Goal: Information Seeking & Learning: Learn about a topic

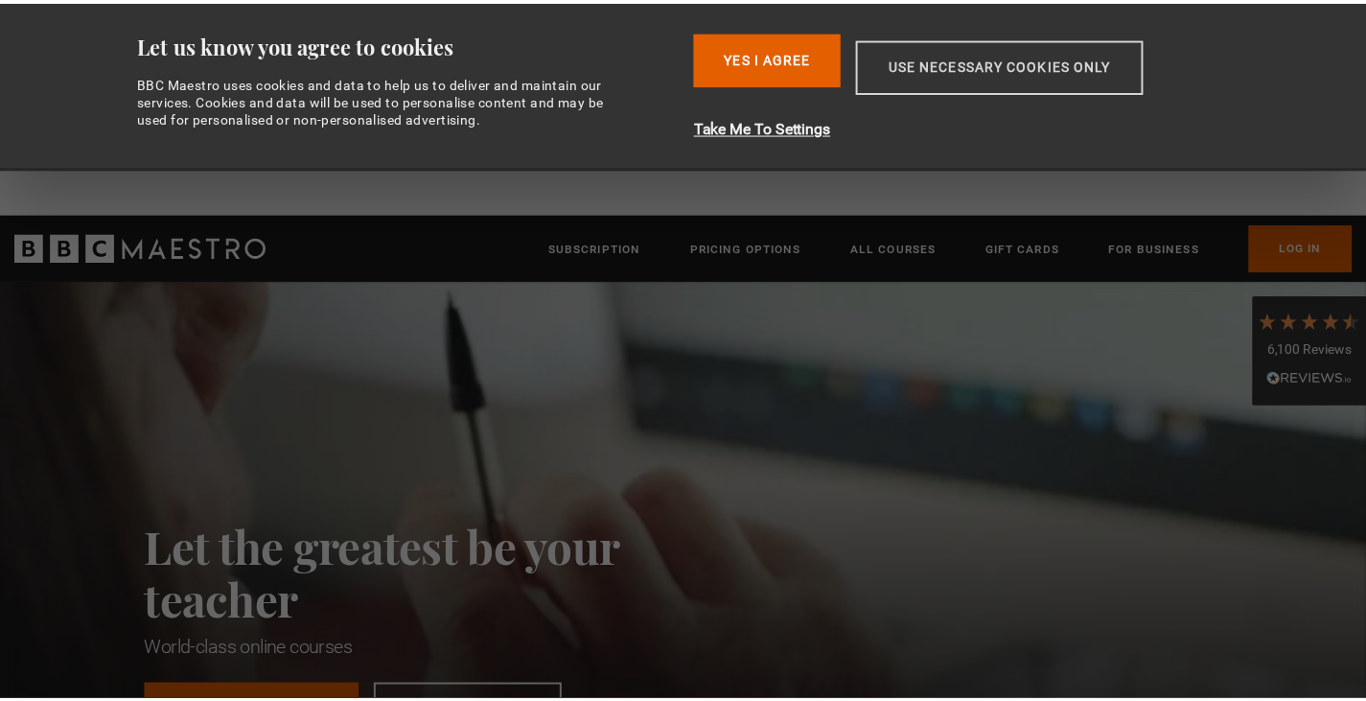
scroll to position [0, 2009]
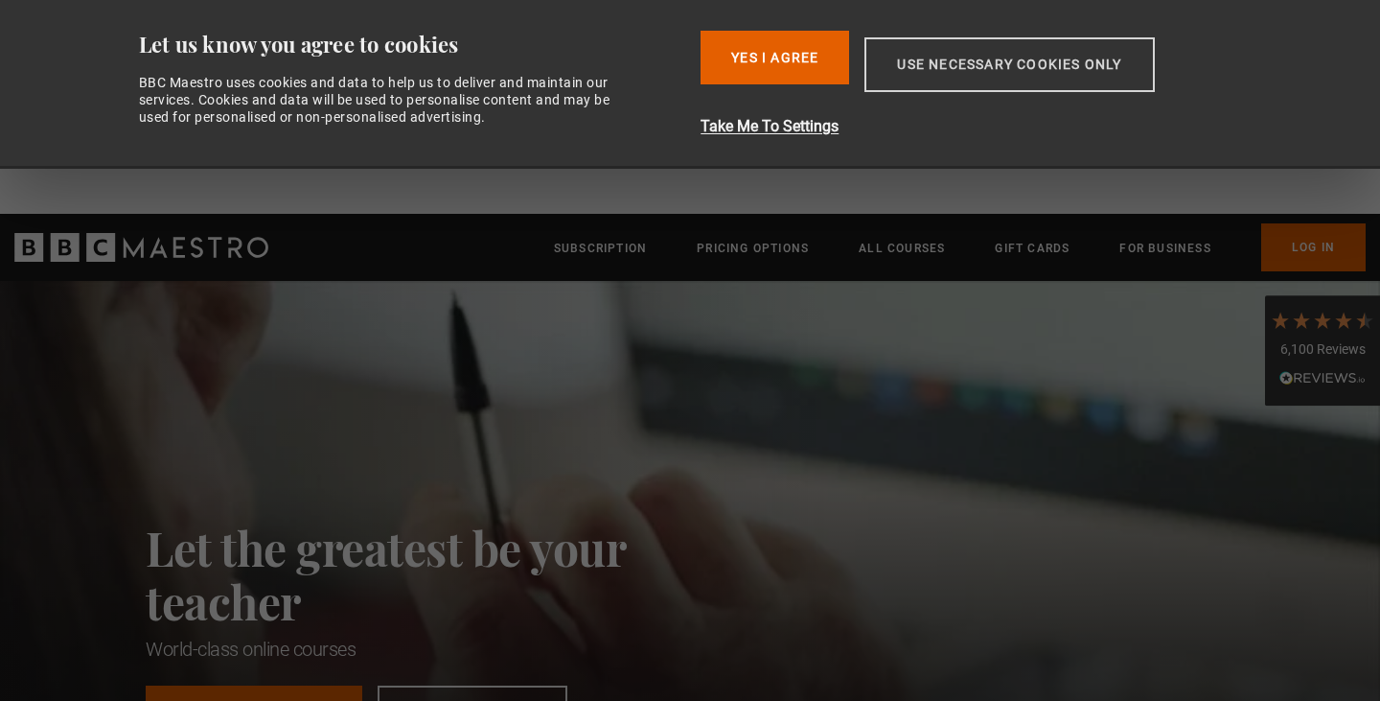
click at [1001, 92] on button "Use necessary cookies only" at bounding box center [1009, 64] width 289 height 55
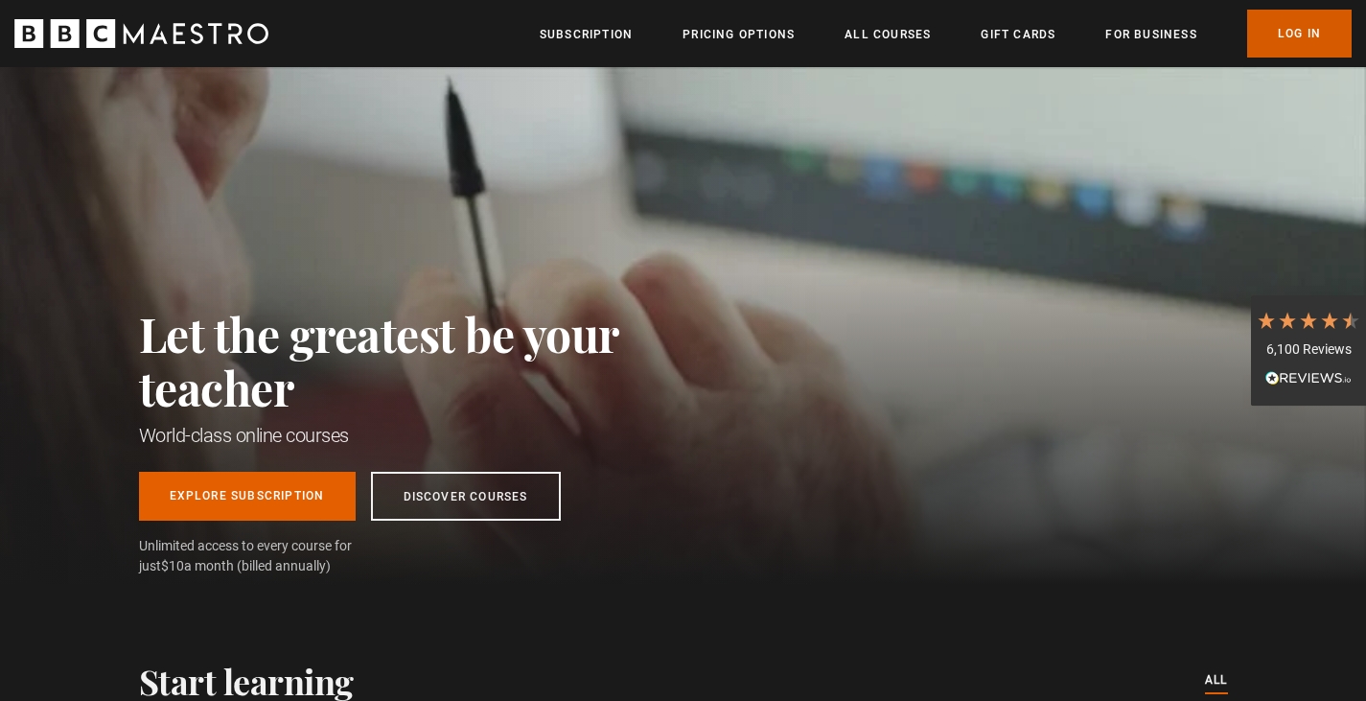
click at [1288, 36] on link "Log In" at bounding box center [1299, 34] width 104 height 48
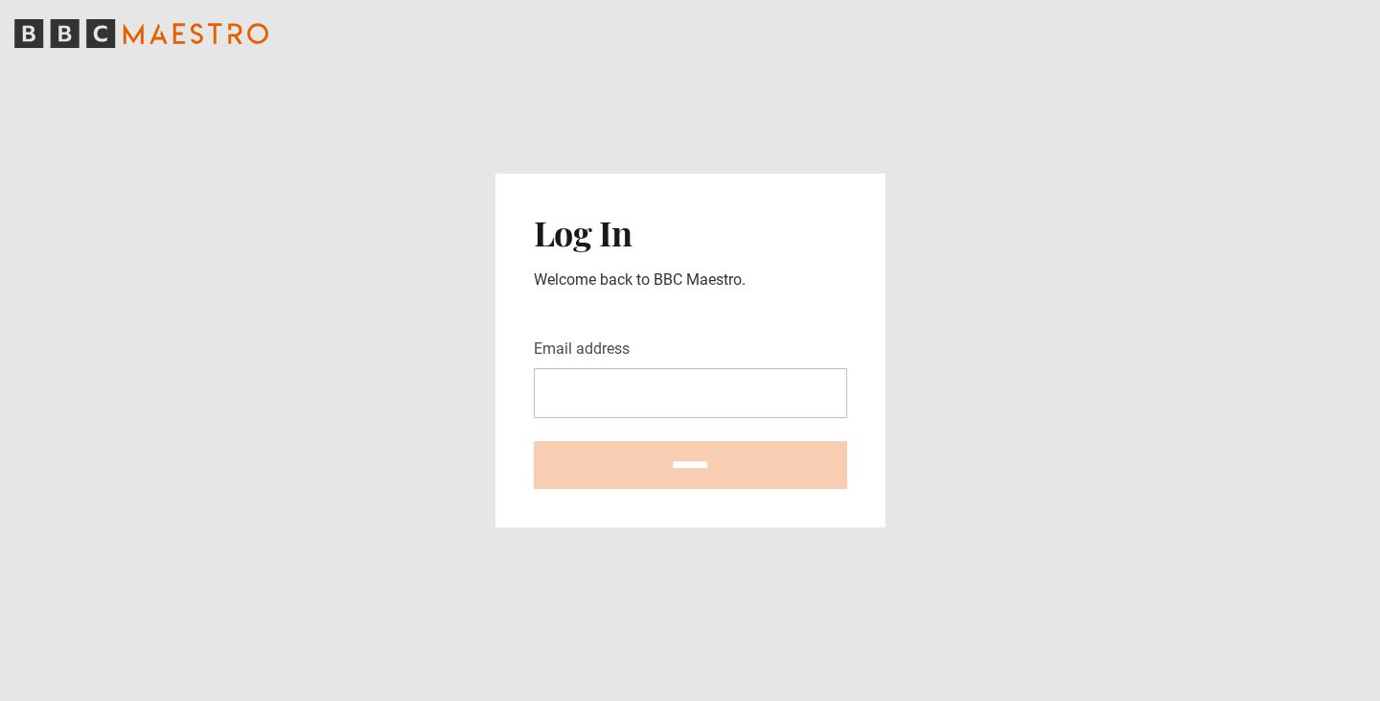
type input "**********"
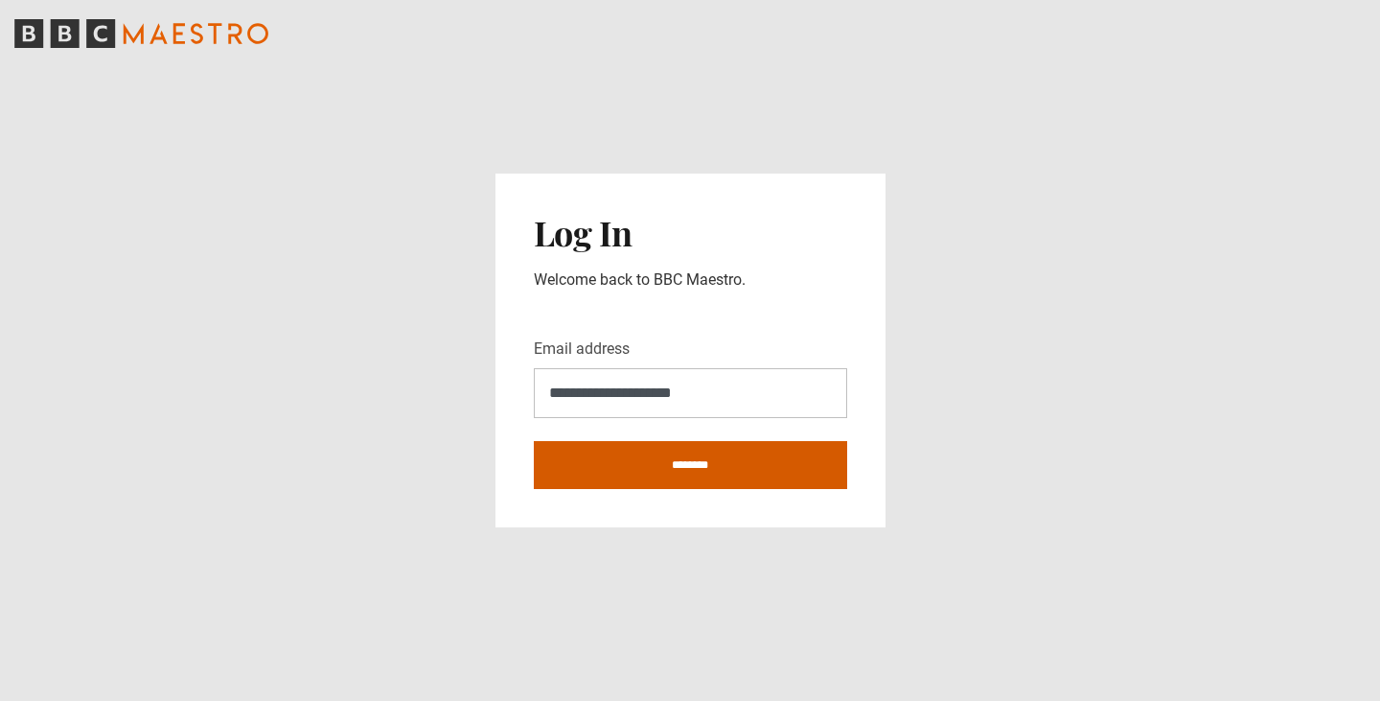
click at [692, 461] on input "********" at bounding box center [690, 465] width 313 height 48
type input "**********"
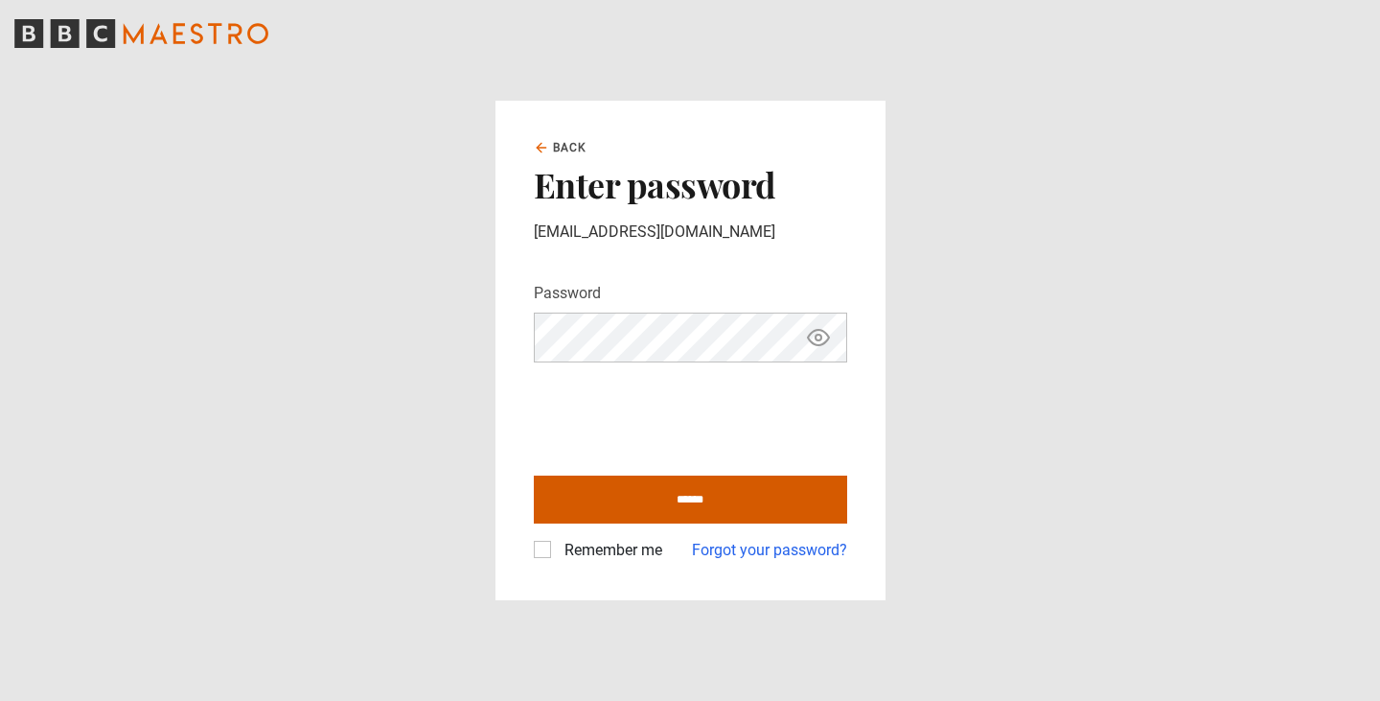
click at [682, 510] on input "******" at bounding box center [690, 499] width 313 height 48
type input "**********"
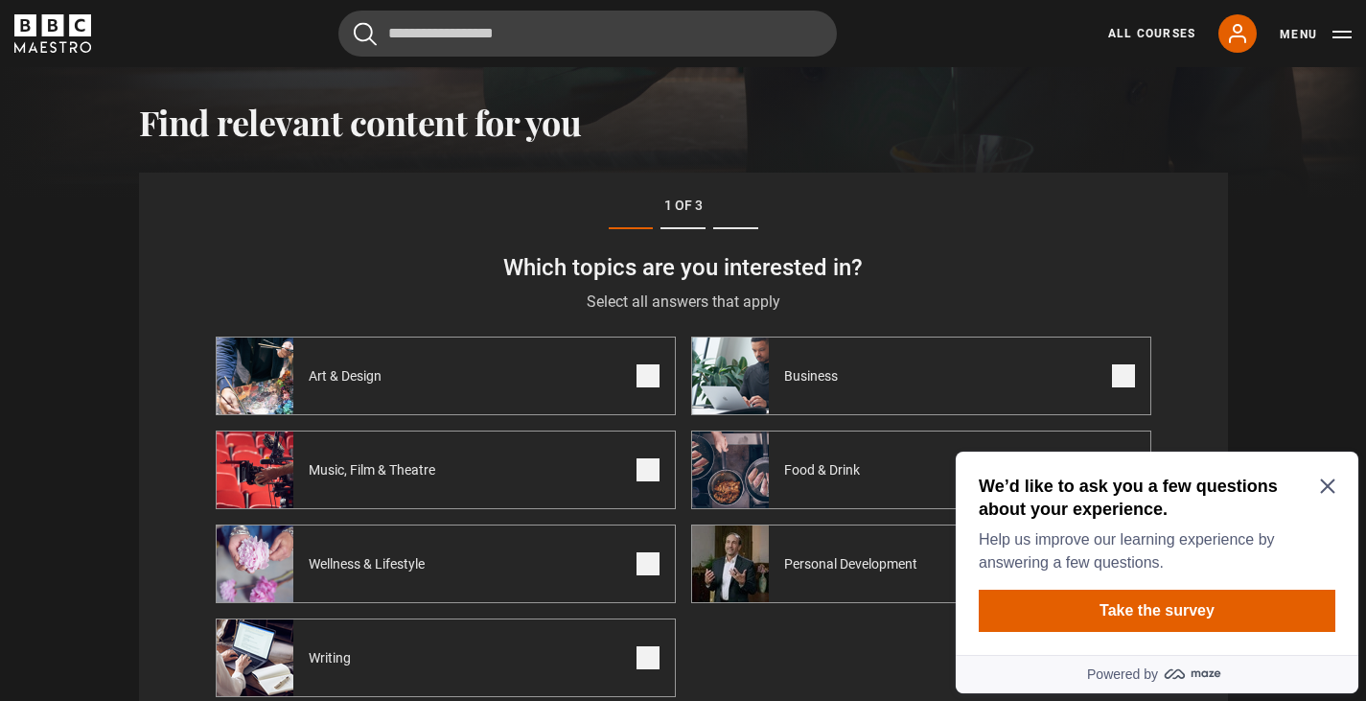
scroll to position [665, 0]
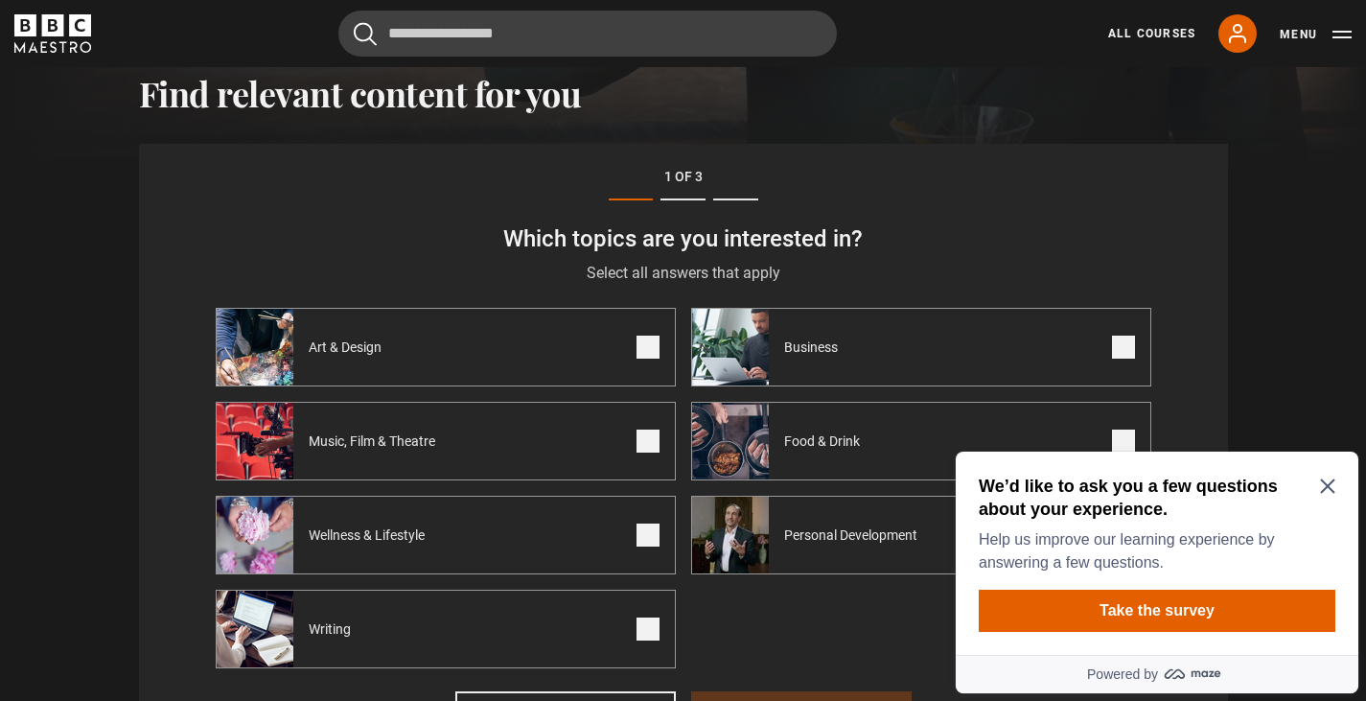
click at [1324, 482] on icon "Close Maze Prompt" at bounding box center [1327, 486] width 14 height 14
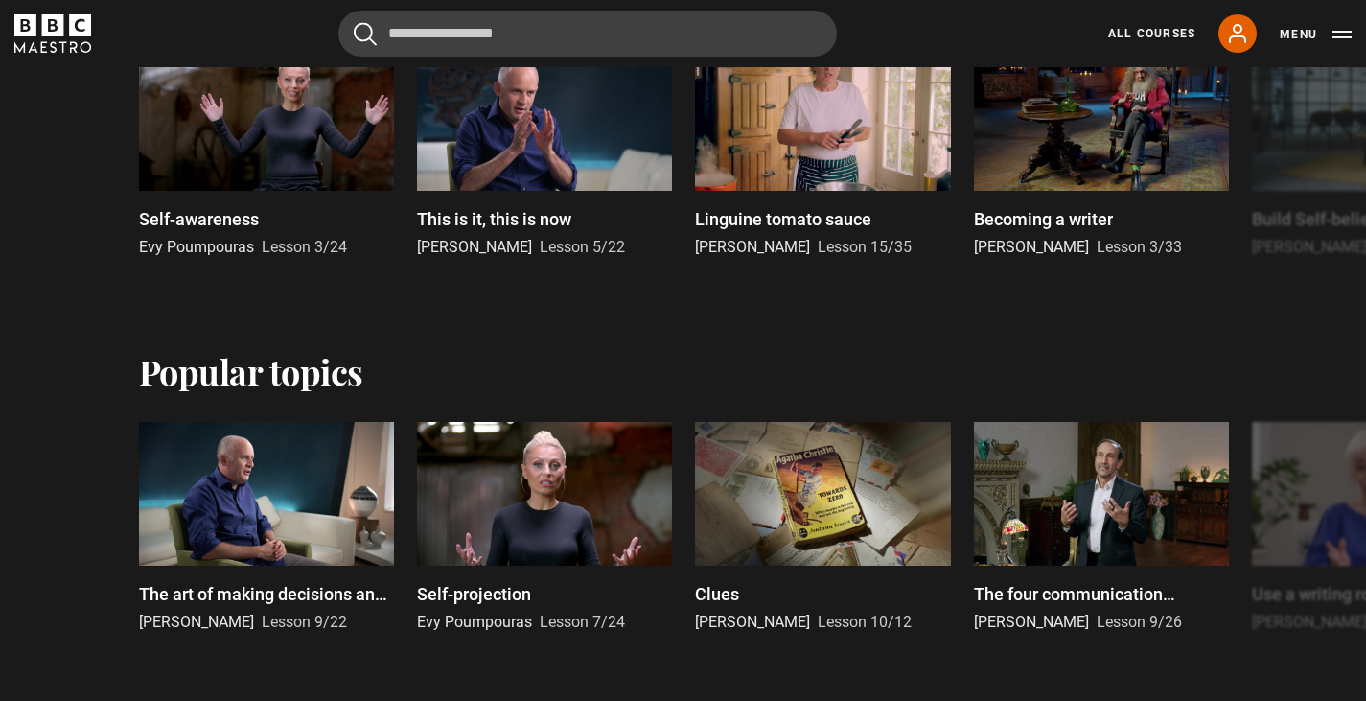
scroll to position [1943, 0]
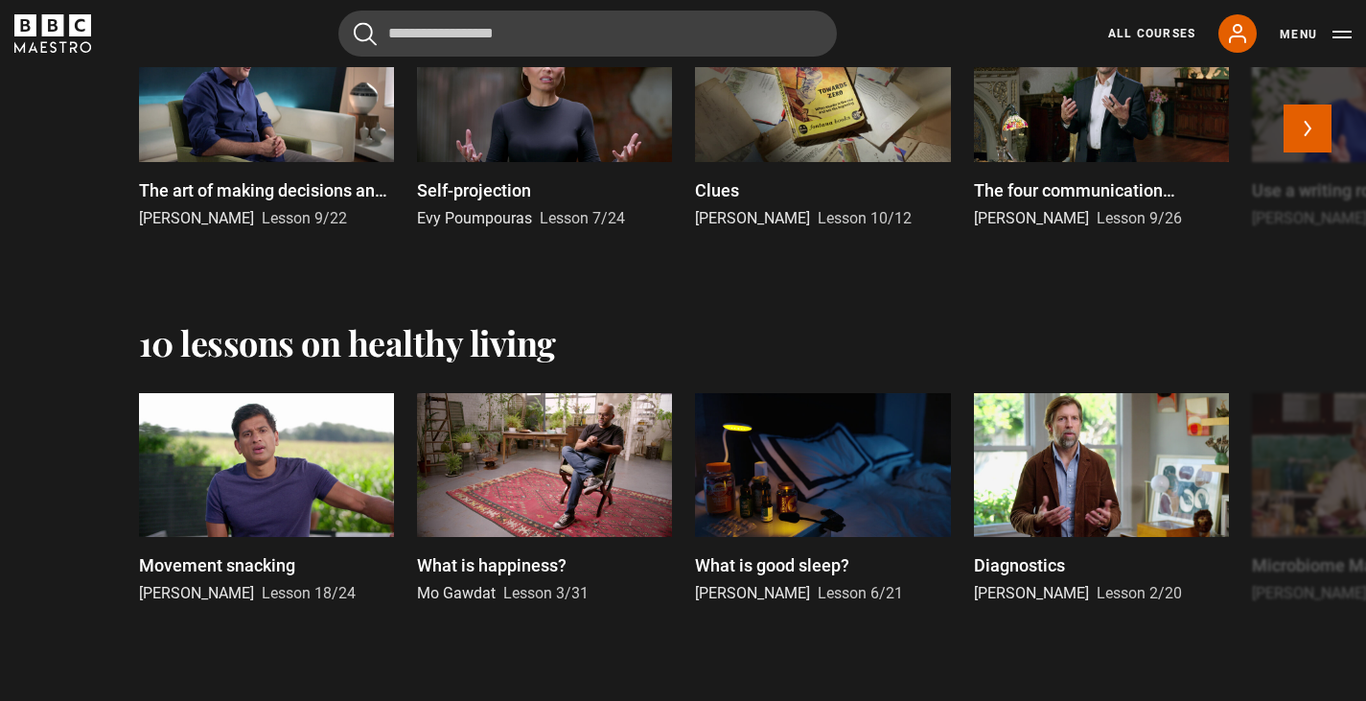
click at [497, 150] on div at bounding box center [544, 90] width 255 height 144
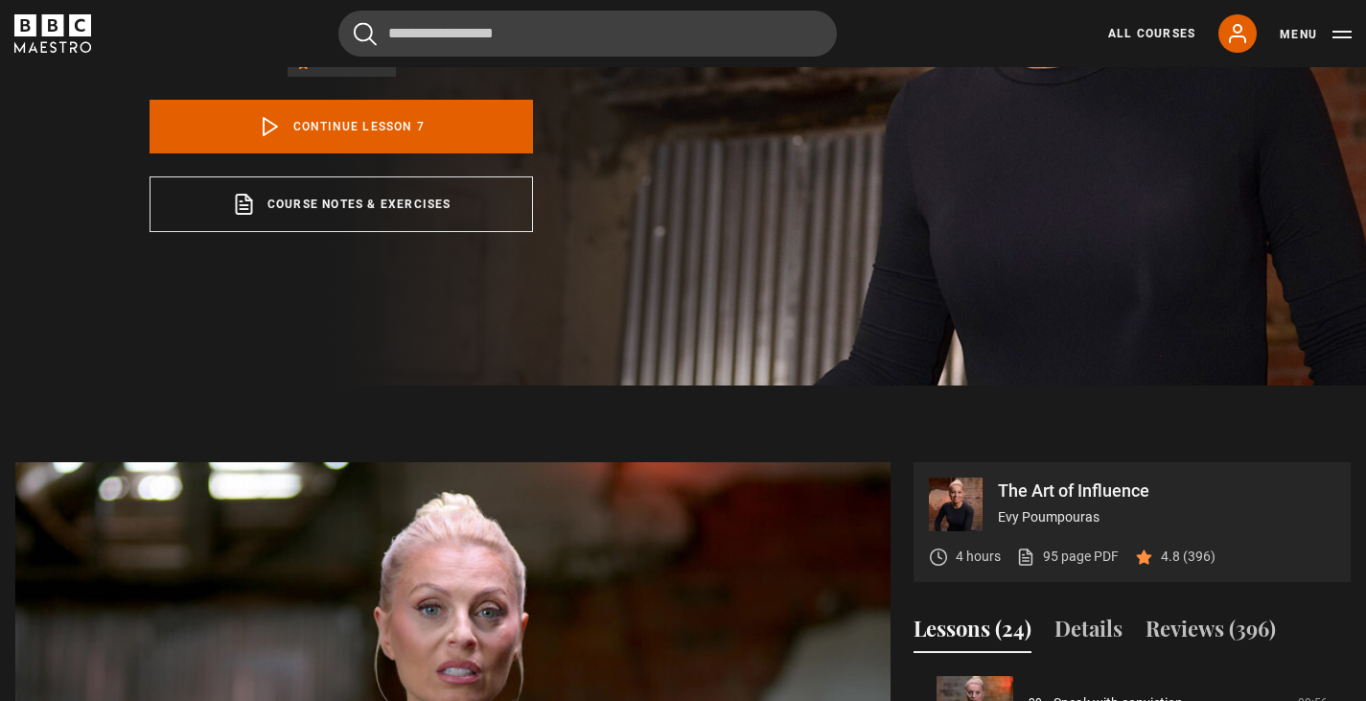
scroll to position [511, 0]
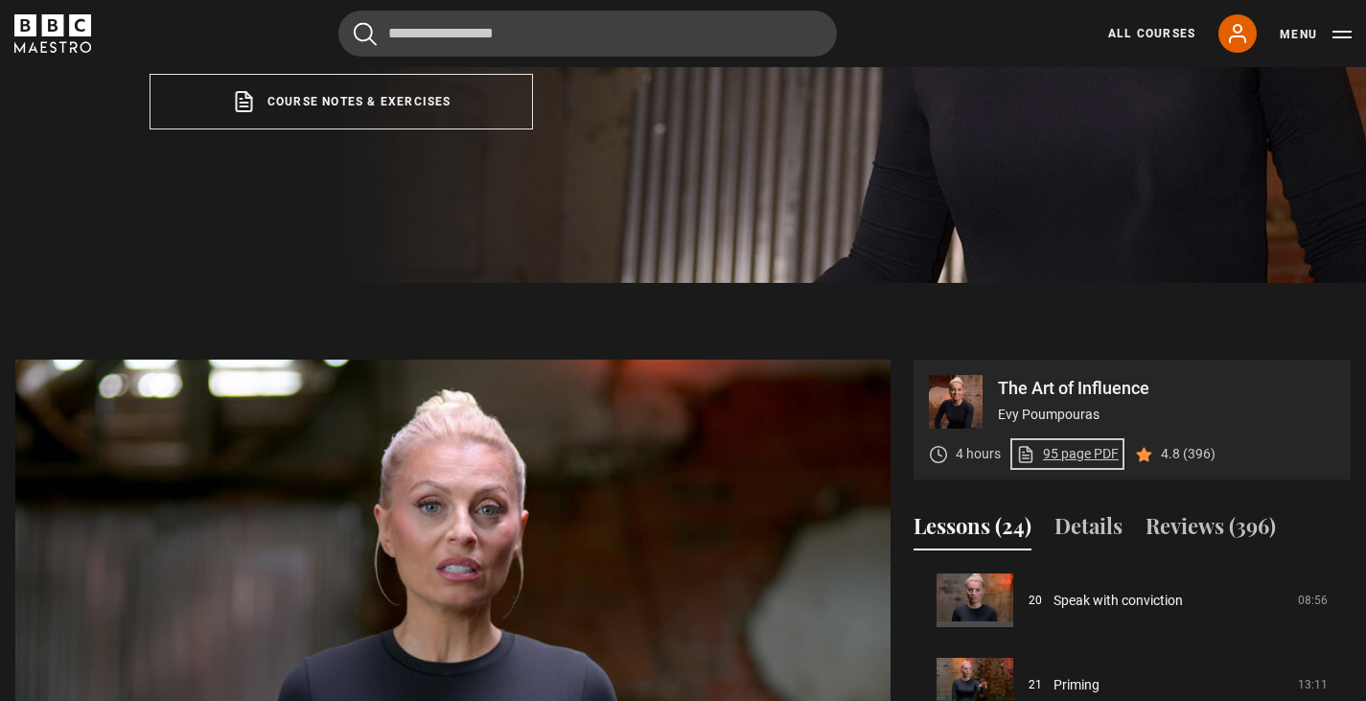
click at [1091, 451] on link "95 page PDF (opens in new tab)" at bounding box center [1067, 454] width 103 height 20
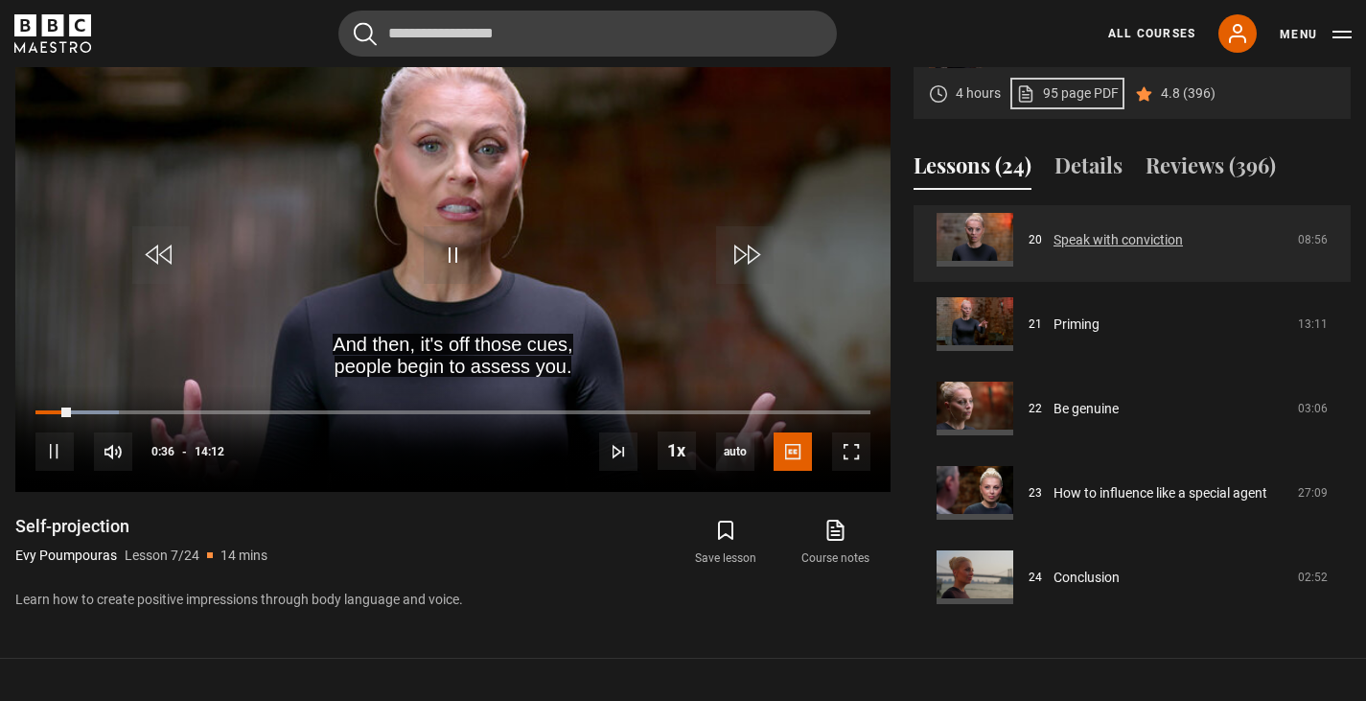
scroll to position [1023, 0]
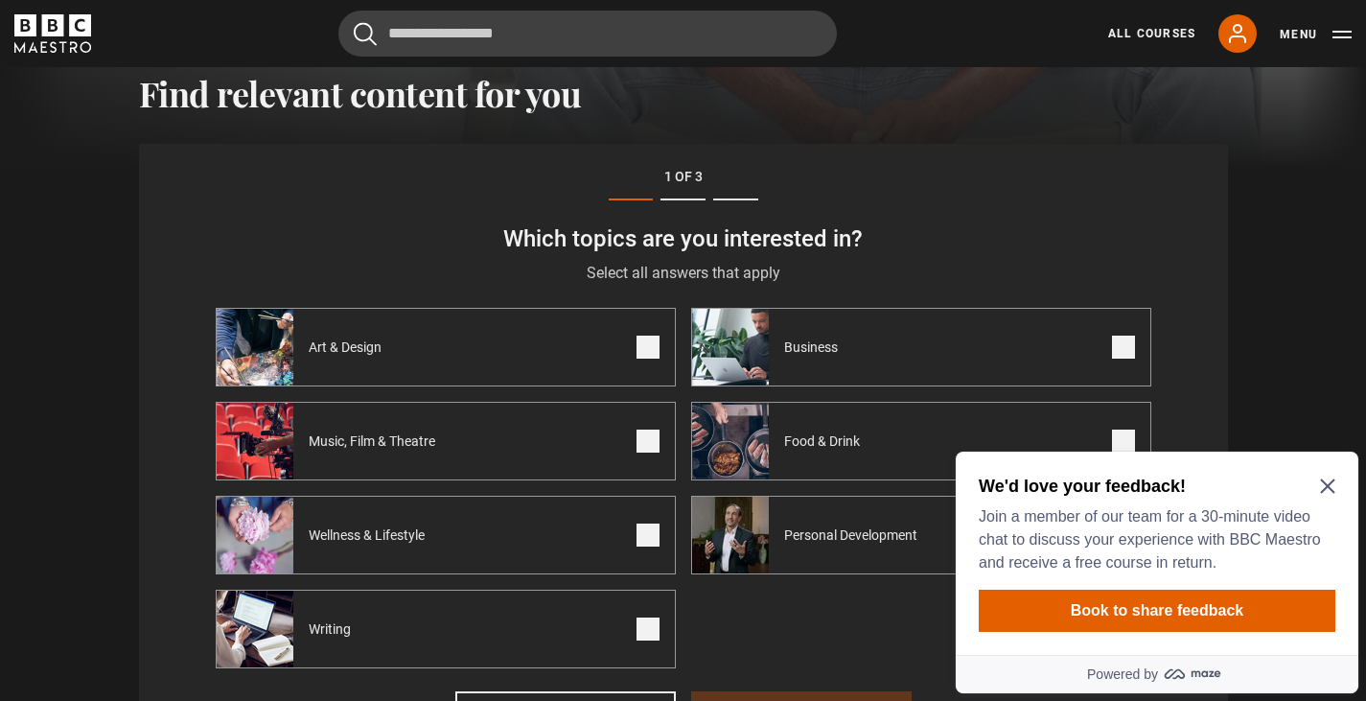
click at [744, 544] on img at bounding box center [730, 535] width 77 height 77
click at [1330, 490] on icon "Close Maze Prompt" at bounding box center [1327, 485] width 15 height 15
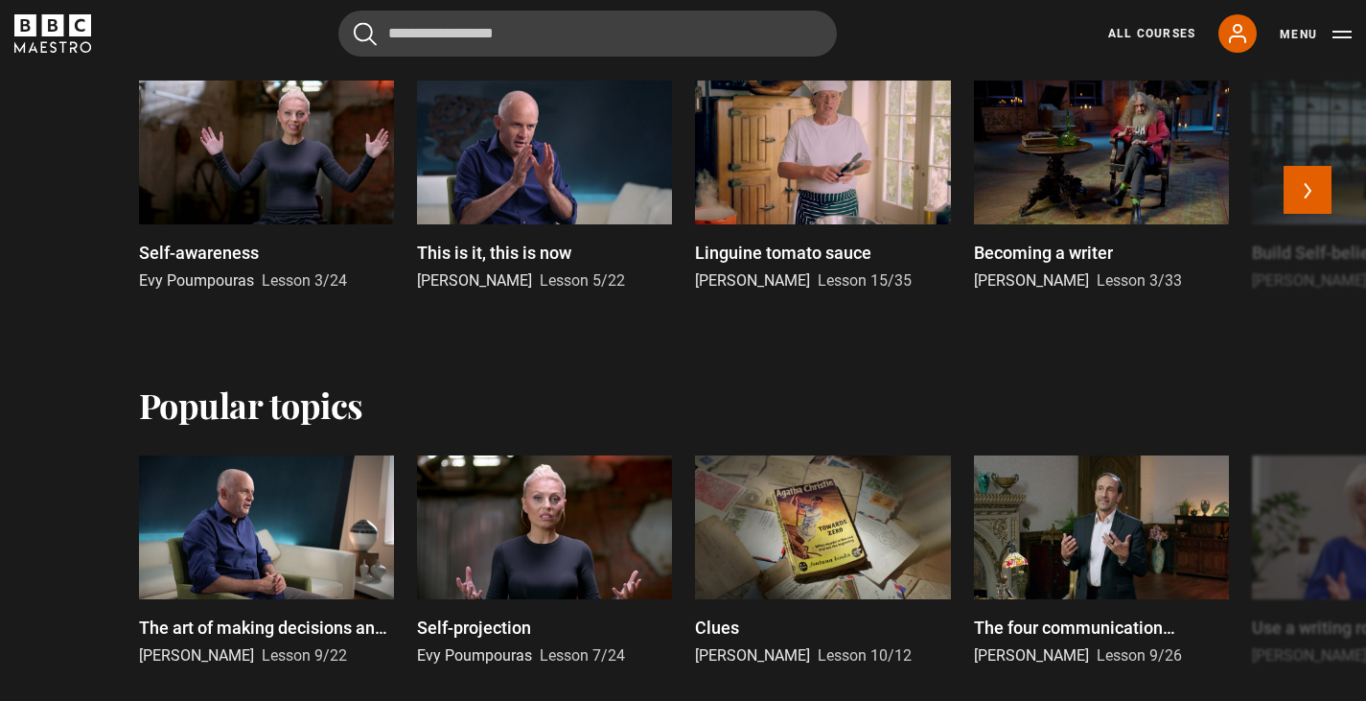
scroll to position [1943, 0]
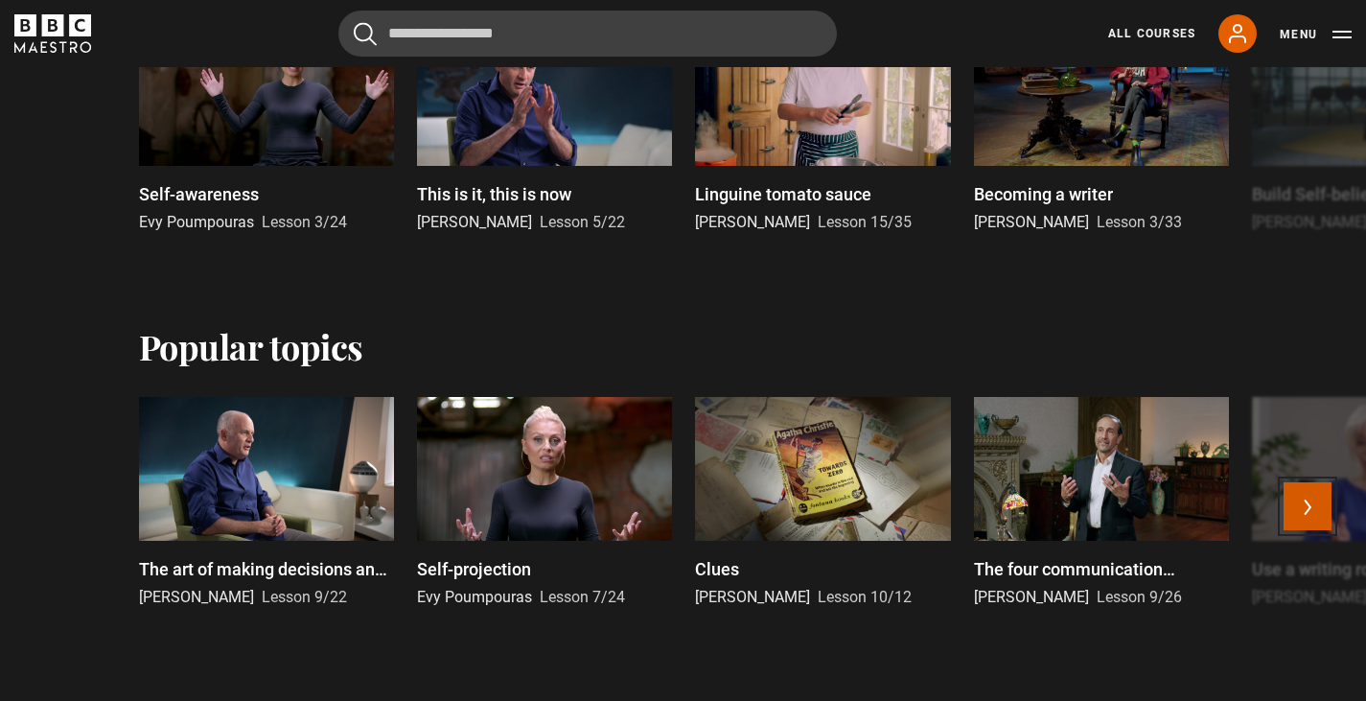
click at [1318, 511] on button "Next" at bounding box center [1307, 506] width 48 height 48
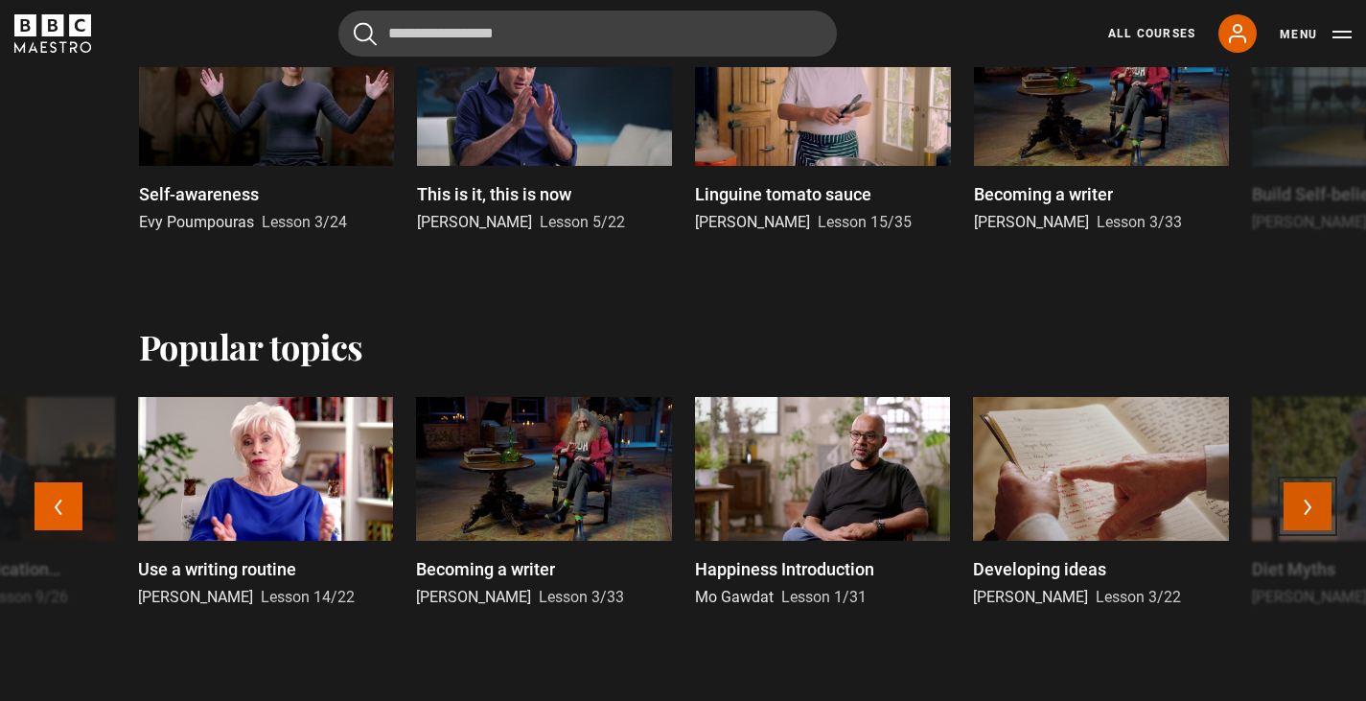
click at [1318, 511] on button "Next" at bounding box center [1307, 506] width 48 height 48
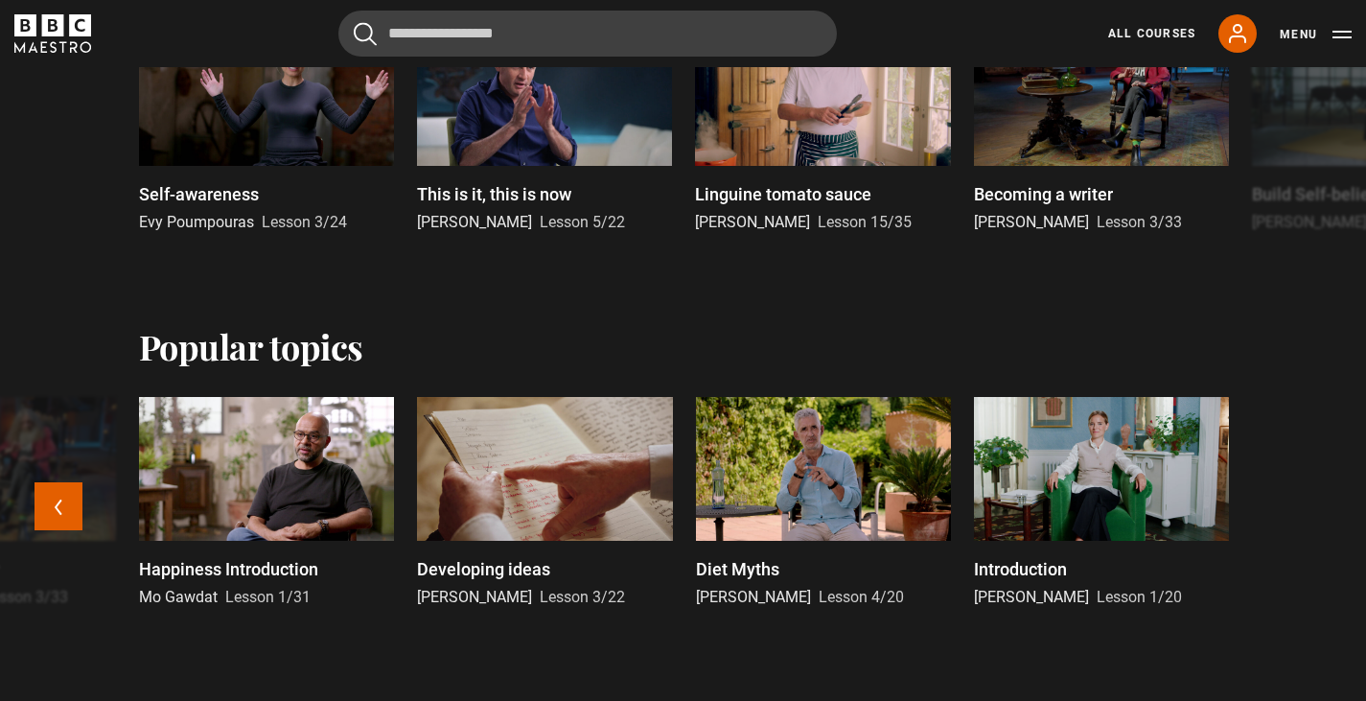
click at [1098, 476] on div at bounding box center [1101, 469] width 255 height 144
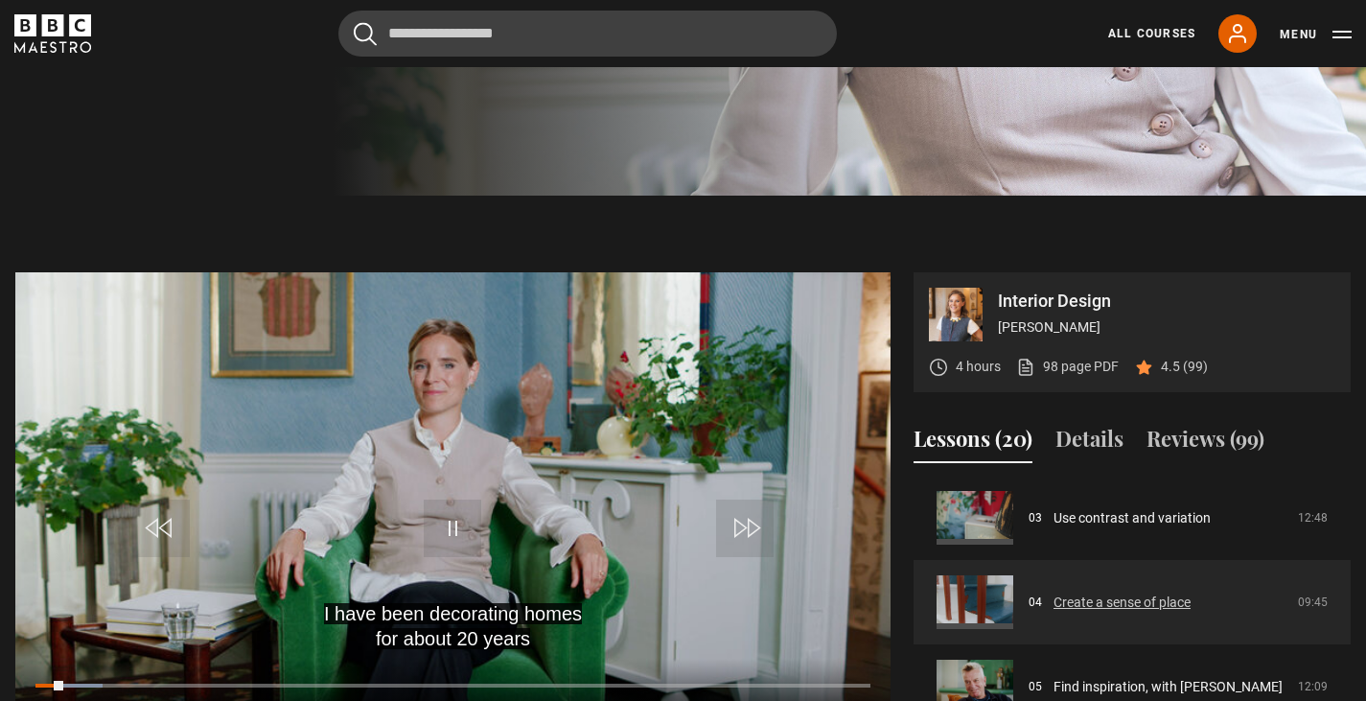
scroll to position [511, 0]
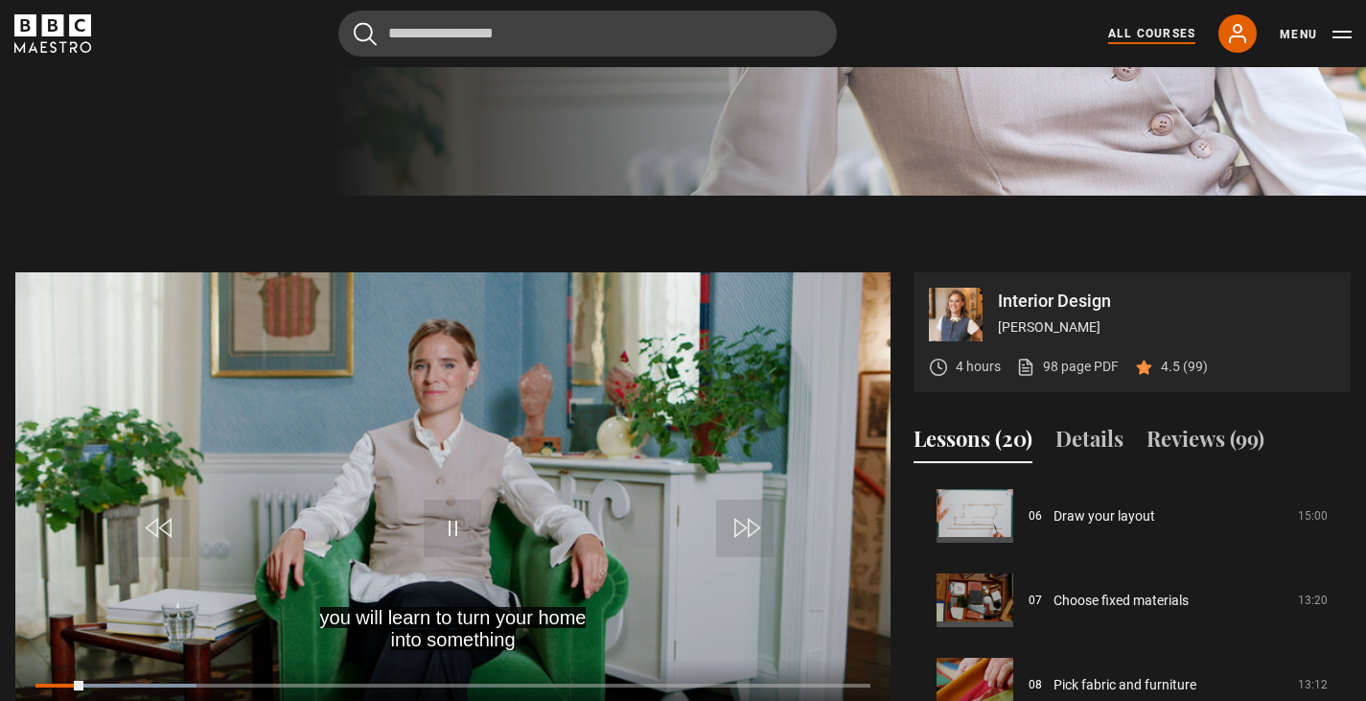
click at [1130, 32] on link "All Courses" at bounding box center [1151, 33] width 87 height 17
click at [1158, 35] on link "All Courses" at bounding box center [1151, 33] width 87 height 17
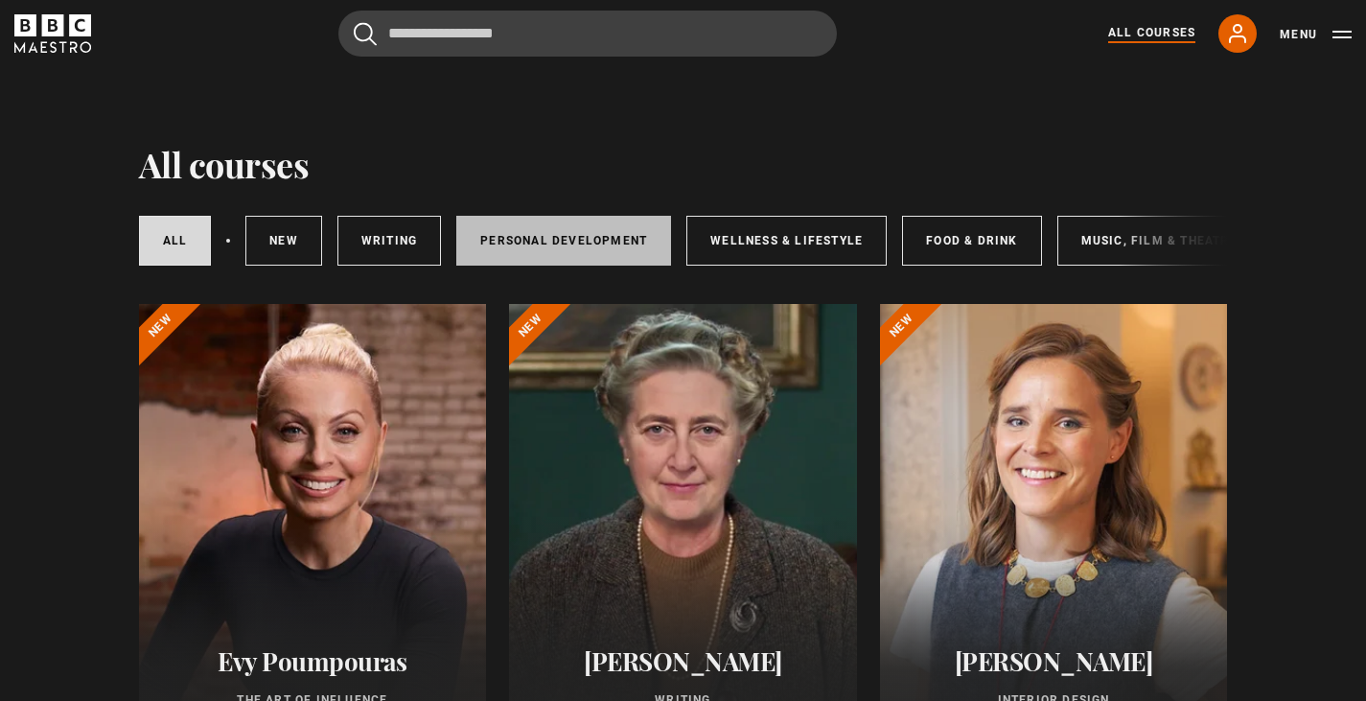
click at [576, 231] on link "Personal Development" at bounding box center [563, 241] width 215 height 50
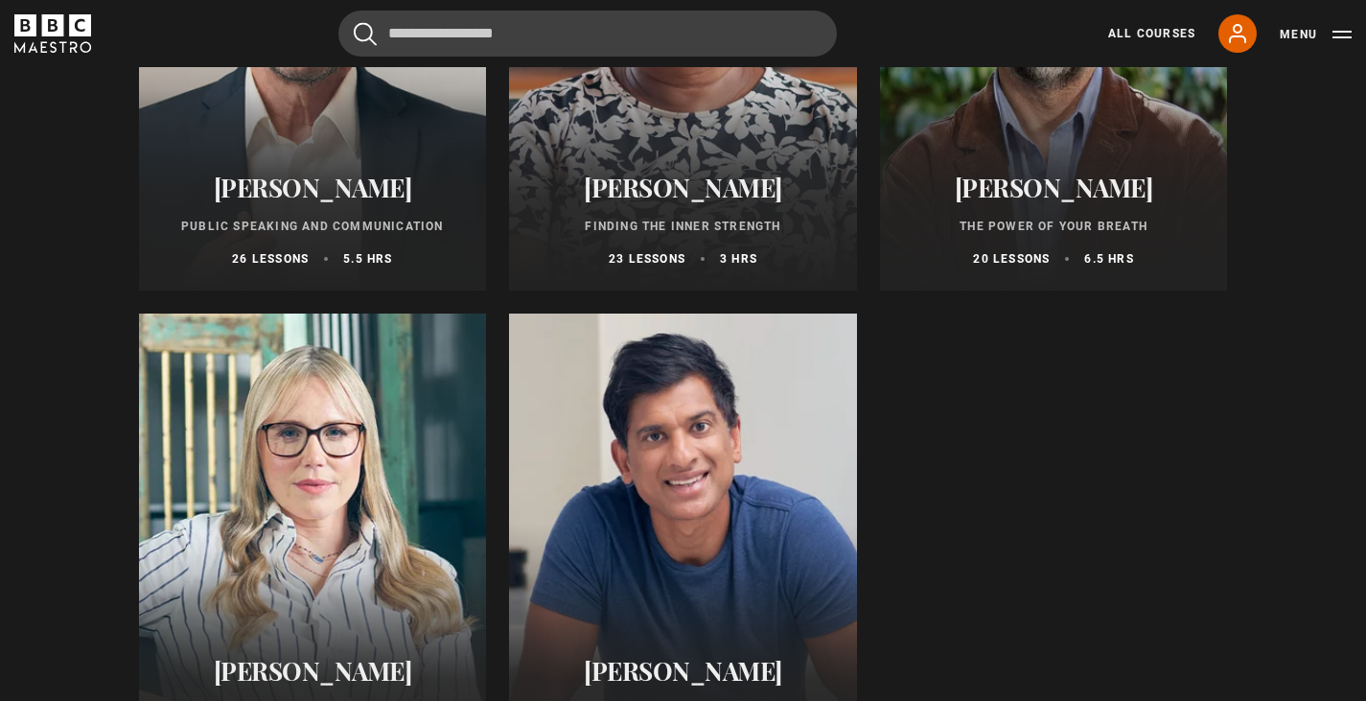
scroll to position [767, 0]
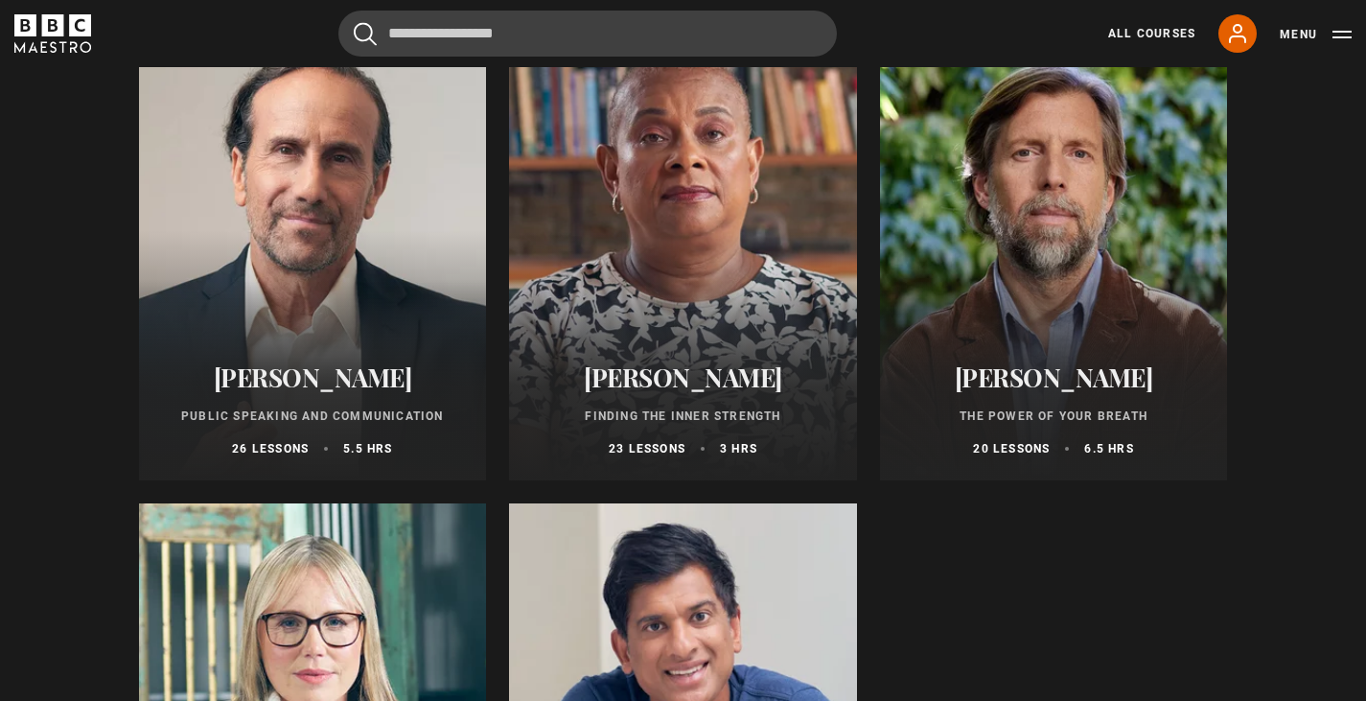
click at [697, 325] on div at bounding box center [683, 250] width 348 height 460
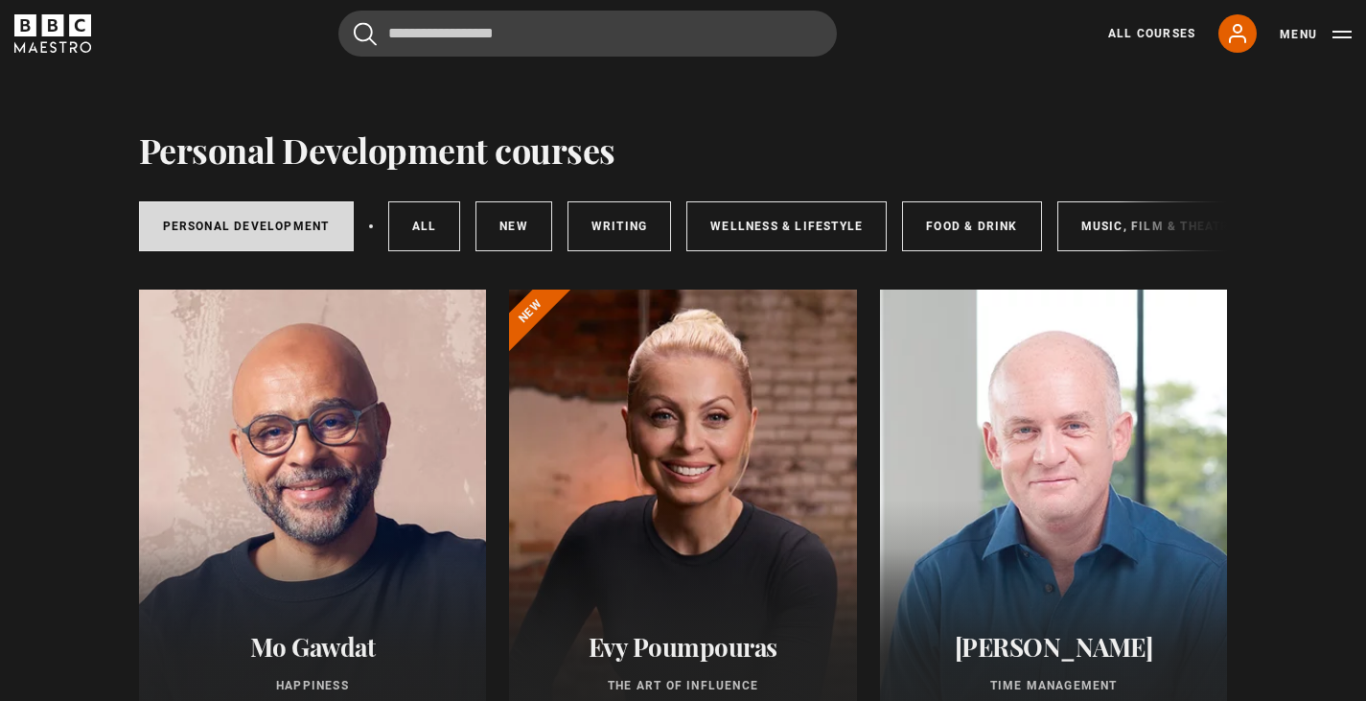
scroll to position [0, 0]
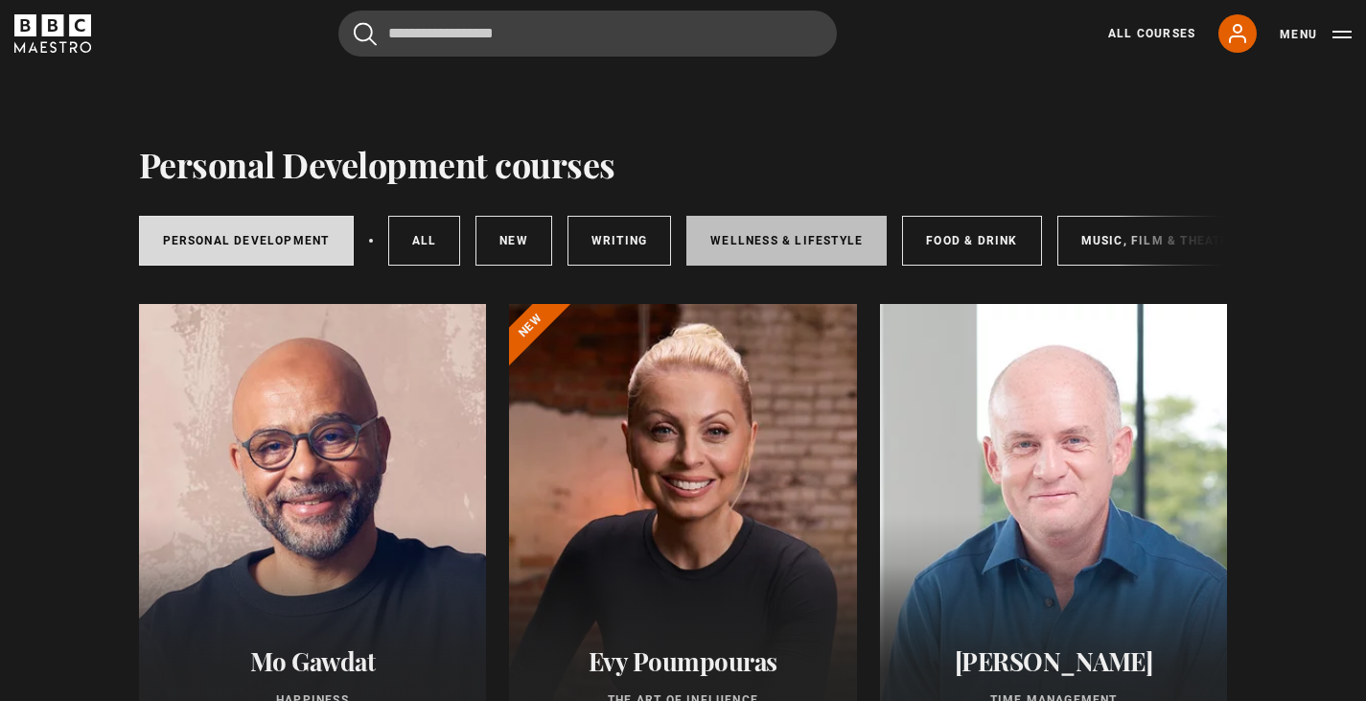
click at [792, 241] on link "Wellness & Lifestyle" at bounding box center [786, 241] width 200 height 50
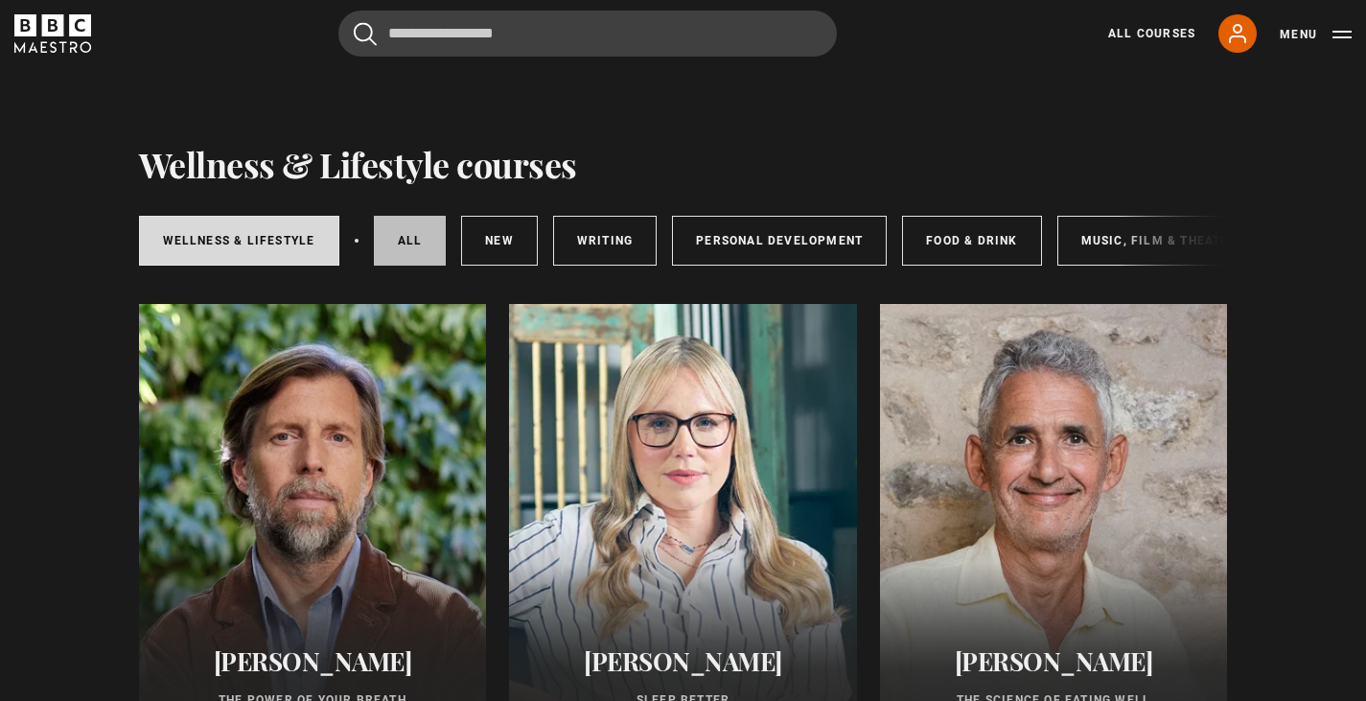
click at [415, 238] on link "All courses" at bounding box center [410, 241] width 73 height 50
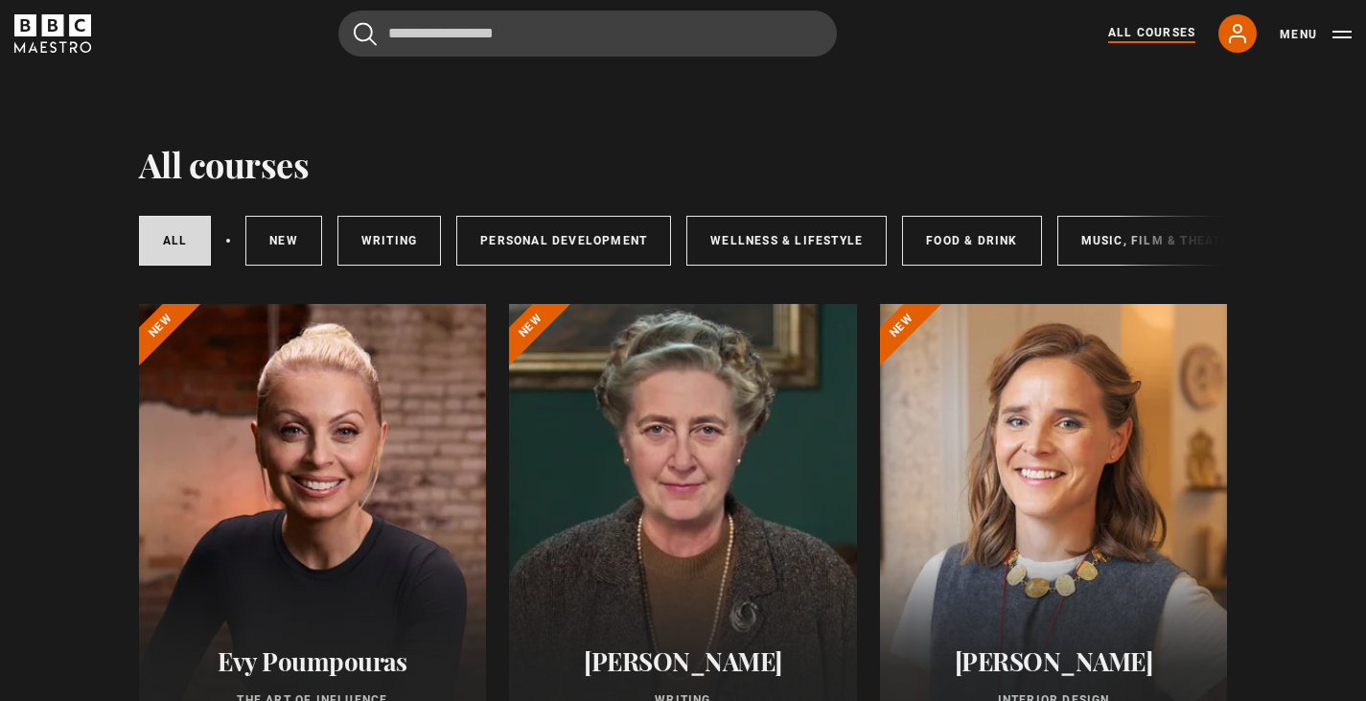
click at [901, 206] on div "All courses New courses Writing Personal Development Wellness & Lifestyle Food …" at bounding box center [683, 237] width 1089 height 104
